Goal: Task Accomplishment & Management: Use online tool/utility

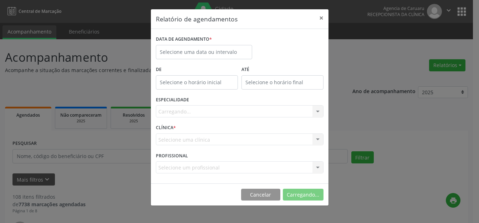
select select "7"
click at [184, 56] on body "Central de Marcação Agencia de [GEOGRAPHIC_DATA] Recepcionista da clínica  Con…" at bounding box center [239, 111] width 479 height 223
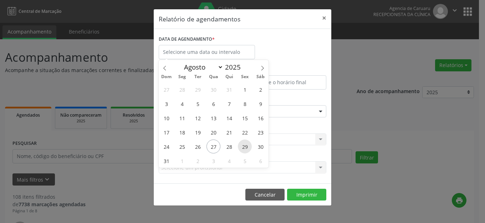
click at [241, 147] on span "29" at bounding box center [245, 147] width 14 height 14
type input "[DATE]"
click at [241, 146] on span "29" at bounding box center [245, 147] width 14 height 14
select select "7"
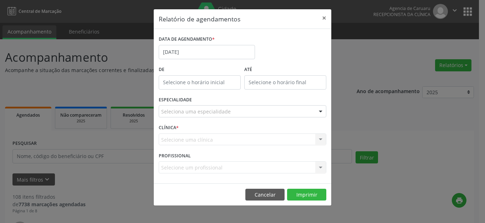
click at [207, 60] on div "DATA DE AGENDAMENTO * [DATE]" at bounding box center [207, 49] width 100 height 30
click at [213, 61] on div "DATA DE AGENDAMENTO * [DATE]" at bounding box center [207, 49] width 100 height 30
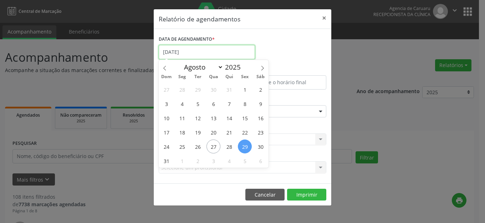
click at [211, 47] on input "[DATE]" at bounding box center [207, 52] width 96 height 14
click at [231, 147] on span "28" at bounding box center [229, 147] width 14 height 14
type input "[DATE]"
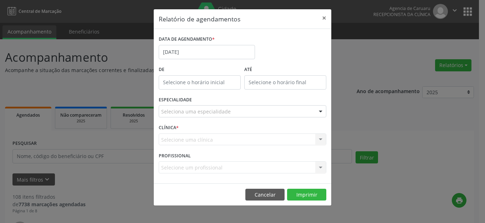
click at [248, 113] on div "Seleciona uma especialidade" at bounding box center [243, 111] width 168 height 12
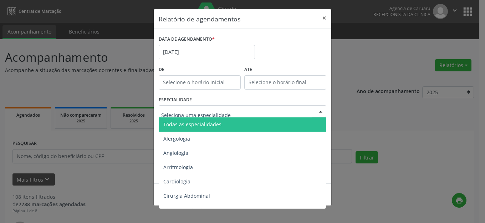
click at [243, 126] on span "Todas as especialidades" at bounding box center [243, 124] width 168 height 14
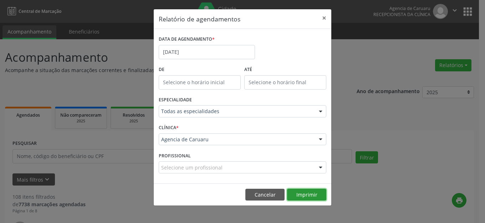
click at [303, 193] on button "Imprimir" at bounding box center [306, 195] width 39 height 12
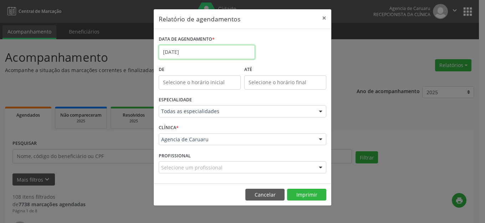
click at [199, 48] on input "[DATE]" at bounding box center [207, 52] width 96 height 14
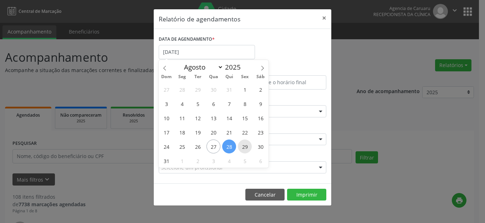
click at [240, 151] on span "29" at bounding box center [245, 147] width 14 height 14
type input "[DATE]"
click at [240, 151] on span "29" at bounding box center [245, 147] width 14 height 14
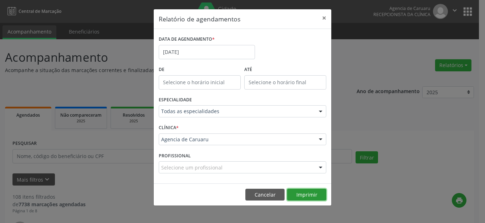
click at [304, 191] on button "Imprimir" at bounding box center [306, 195] width 39 height 12
click at [323, 19] on button "×" at bounding box center [324, 17] width 14 height 17
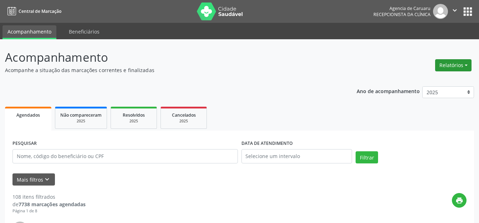
click at [456, 63] on button "Relatórios" at bounding box center [453, 65] width 36 height 12
click at [416, 82] on link "Agendamentos" at bounding box center [433, 81] width 77 height 10
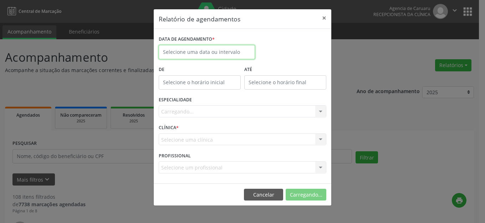
click at [213, 54] on body "Central de Marcação Agencia de [GEOGRAPHIC_DATA] Recepcionista da clínica  Con…" at bounding box center [242, 111] width 485 height 223
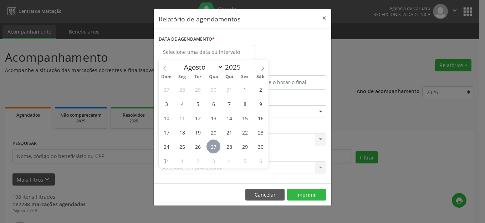
click at [215, 145] on span "27" at bounding box center [214, 147] width 14 height 14
type input "[DATE]"
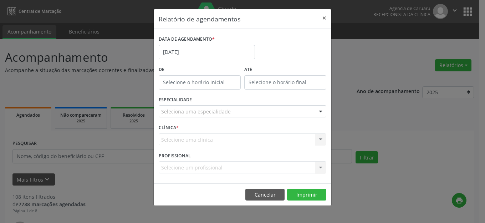
click at [231, 110] on div "Seleciona uma especialidade" at bounding box center [243, 111] width 168 height 12
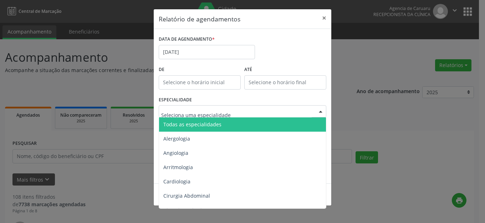
click at [226, 124] on span "Todas as especialidades" at bounding box center [243, 124] width 168 height 14
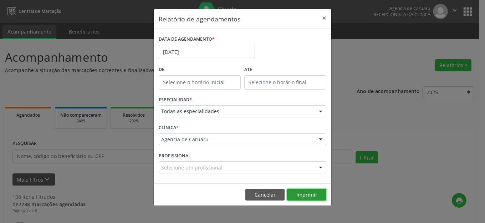
click at [318, 192] on button "Imprimir" at bounding box center [306, 195] width 39 height 12
click at [325, 17] on button "×" at bounding box center [324, 17] width 14 height 17
